Goal: Task Accomplishment & Management: Complete application form

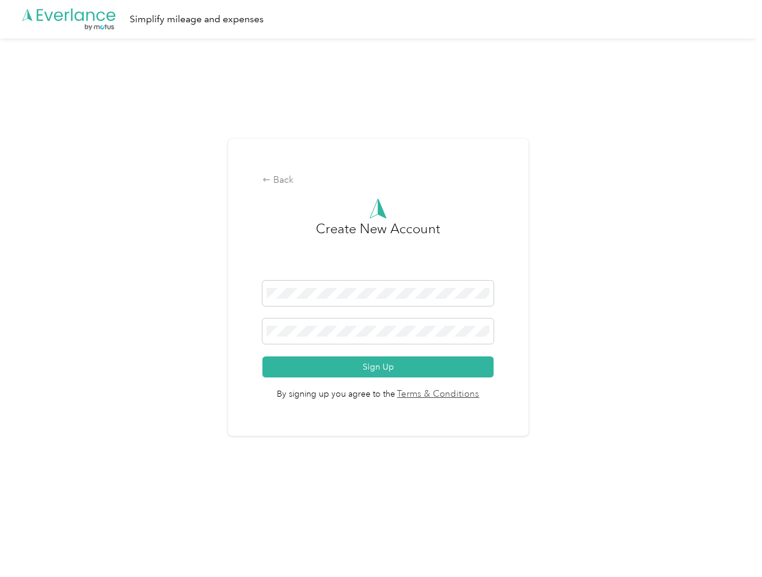
click at [381, 273] on h3 "Create New Account" at bounding box center [378, 250] width 124 height 62
click at [381, 19] on div ".cls-1 { fill: #00adee; } .cls-2 { fill: #fff; } .cls-3 { fill: #707372; } .cls…" at bounding box center [378, 19] width 756 height 38
click at [381, 180] on div "Back" at bounding box center [377, 180] width 231 height 14
click at [381, 366] on button "Sign Up" at bounding box center [377, 366] width 231 height 21
